Goal: Find specific fact: Find specific fact

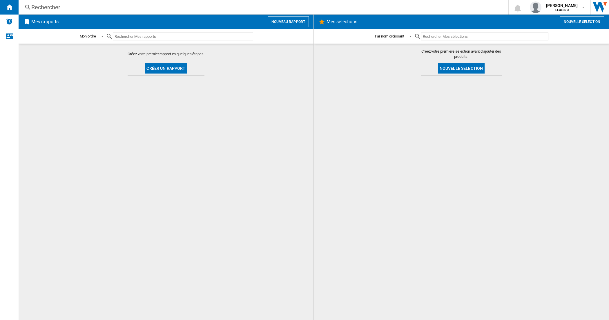
click at [49, 8] on div "Rechercher" at bounding box center [262, 7] width 462 height 8
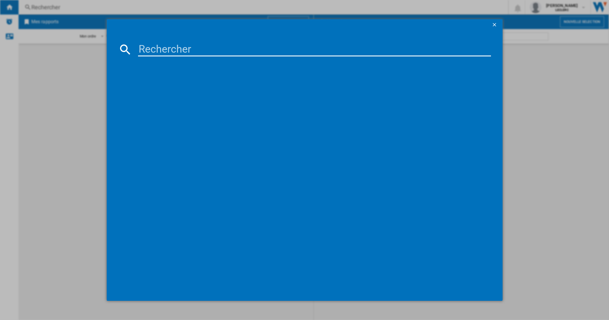
click at [163, 44] on input at bounding box center [314, 49] width 353 height 14
paste input "7340055355117"
type input "7340055355117"
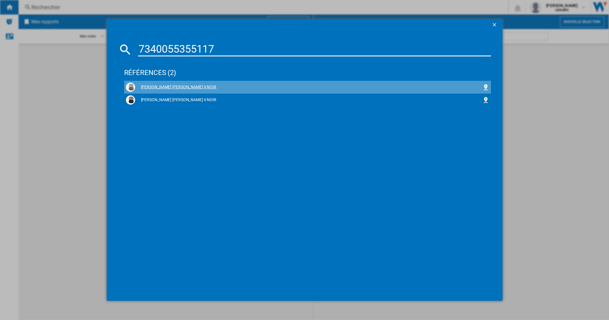
click at [166, 86] on div "[PERSON_NAME] [PERSON_NAME] II NOIR" at bounding box center [308, 87] width 347 height 6
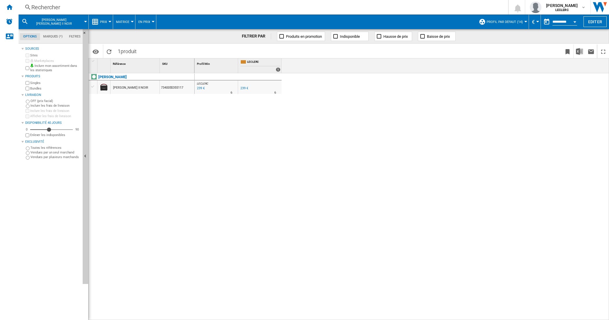
click at [64, 8] on div "Rechercher" at bounding box center [262, 7] width 462 height 8
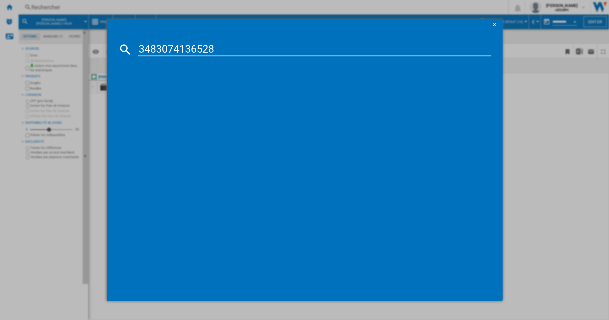
type input "3483074136528"
click at [493, 26] on ng-md-icon "getI18NText('BUTTONS.CLOSE_DIALOG')" at bounding box center [495, 25] width 7 height 7
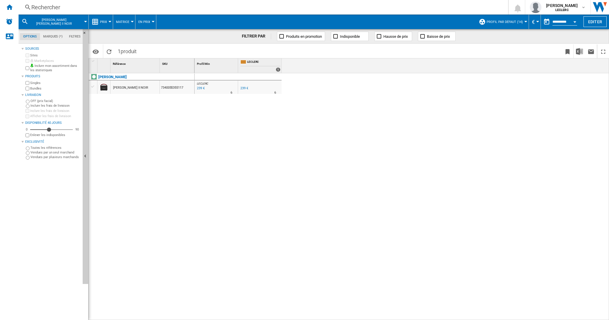
click at [52, 5] on div "Rechercher" at bounding box center [262, 7] width 462 height 8
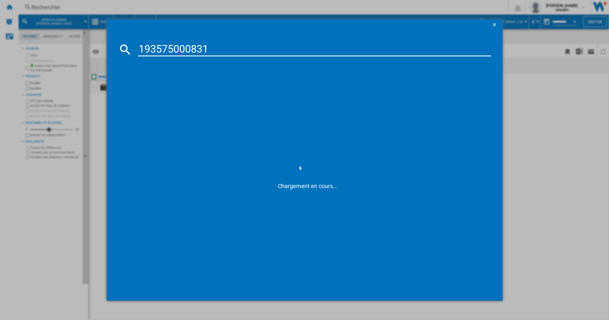
type input "193575000831"
